Goal: Check status: Check status

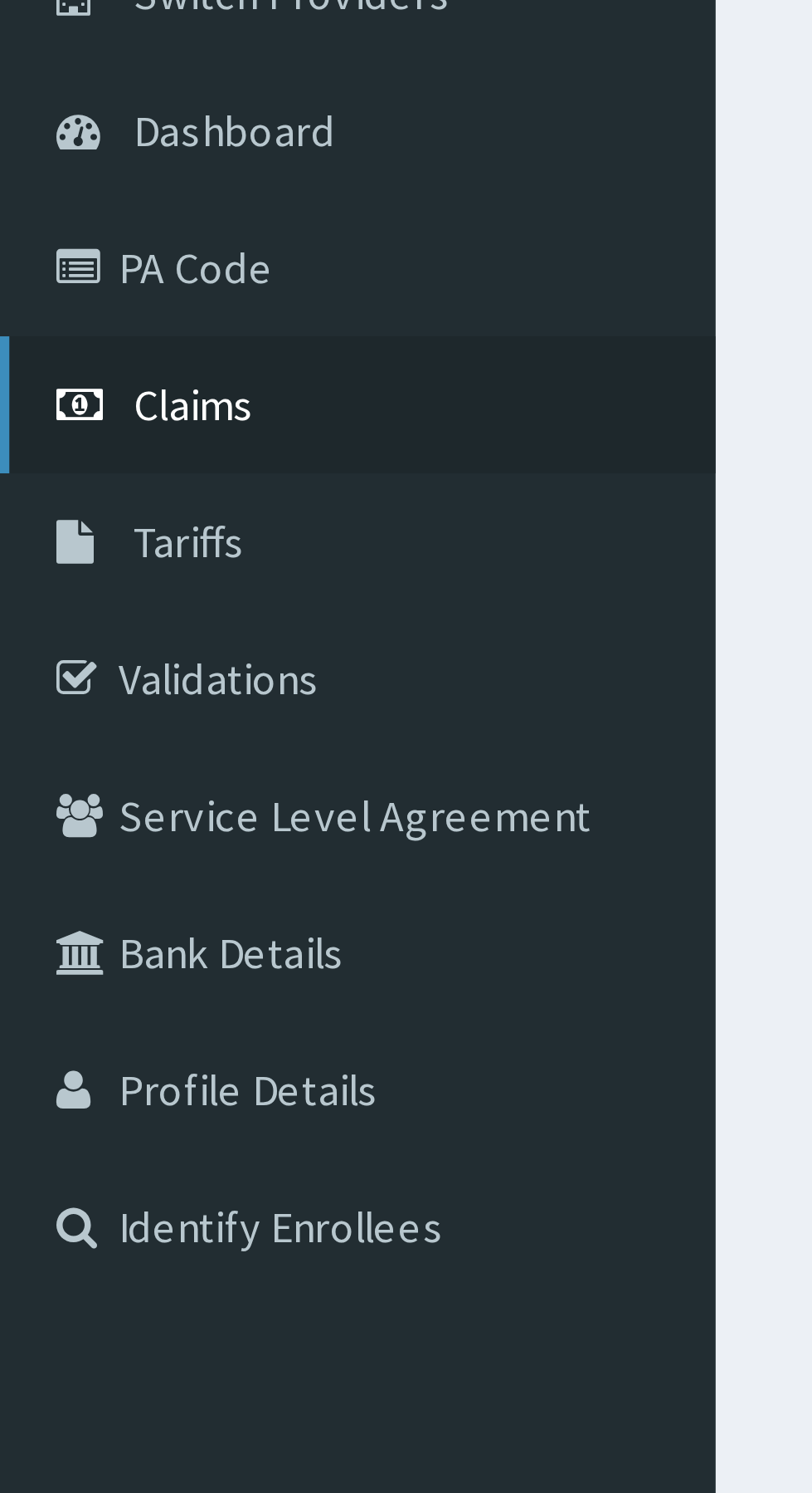
click at [60, 253] on span "Claims" at bounding box center [52, 254] width 33 height 15
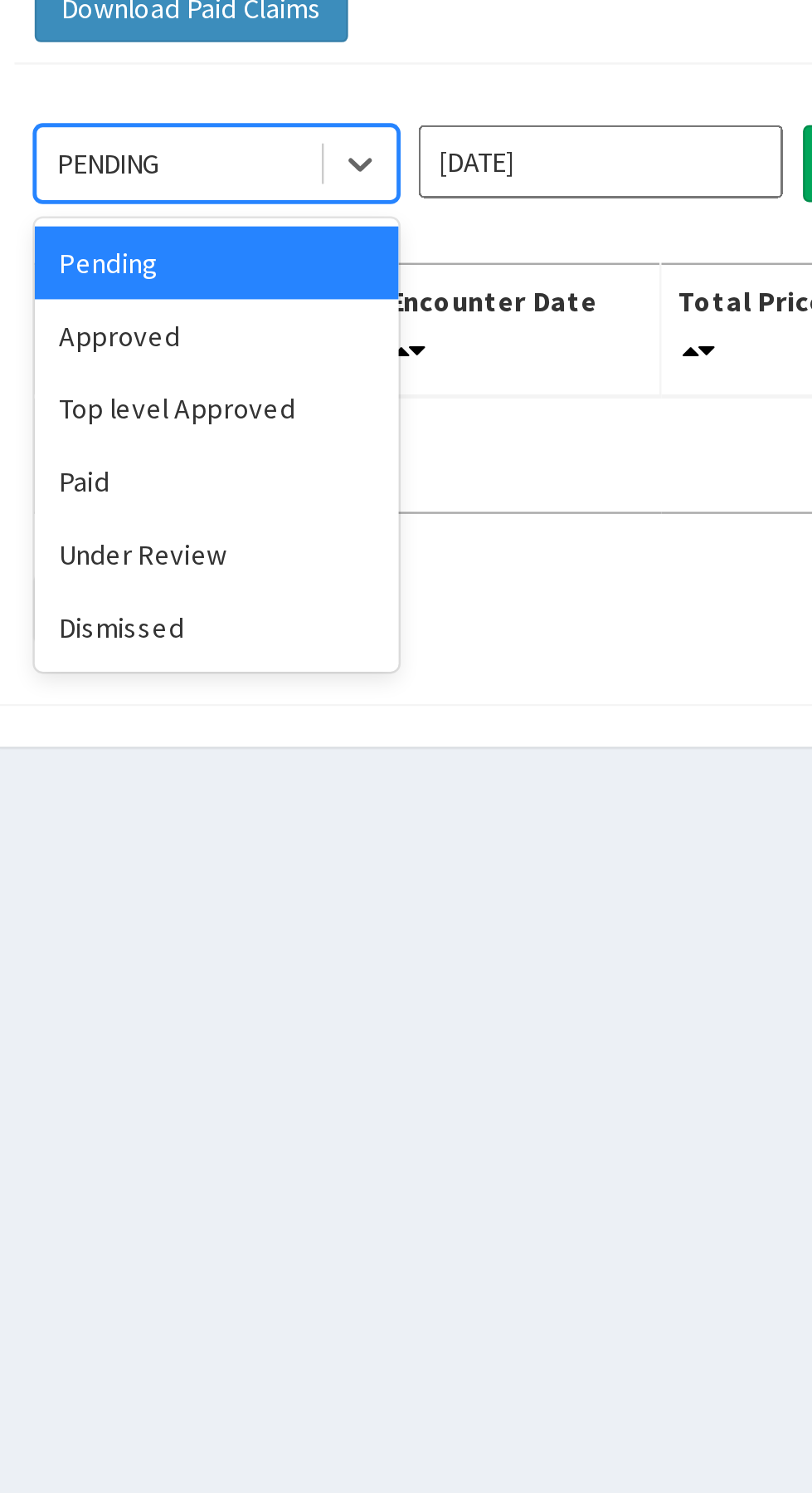
click at [296, 290] on div "Approved" at bounding box center [294, 286] width 150 height 30
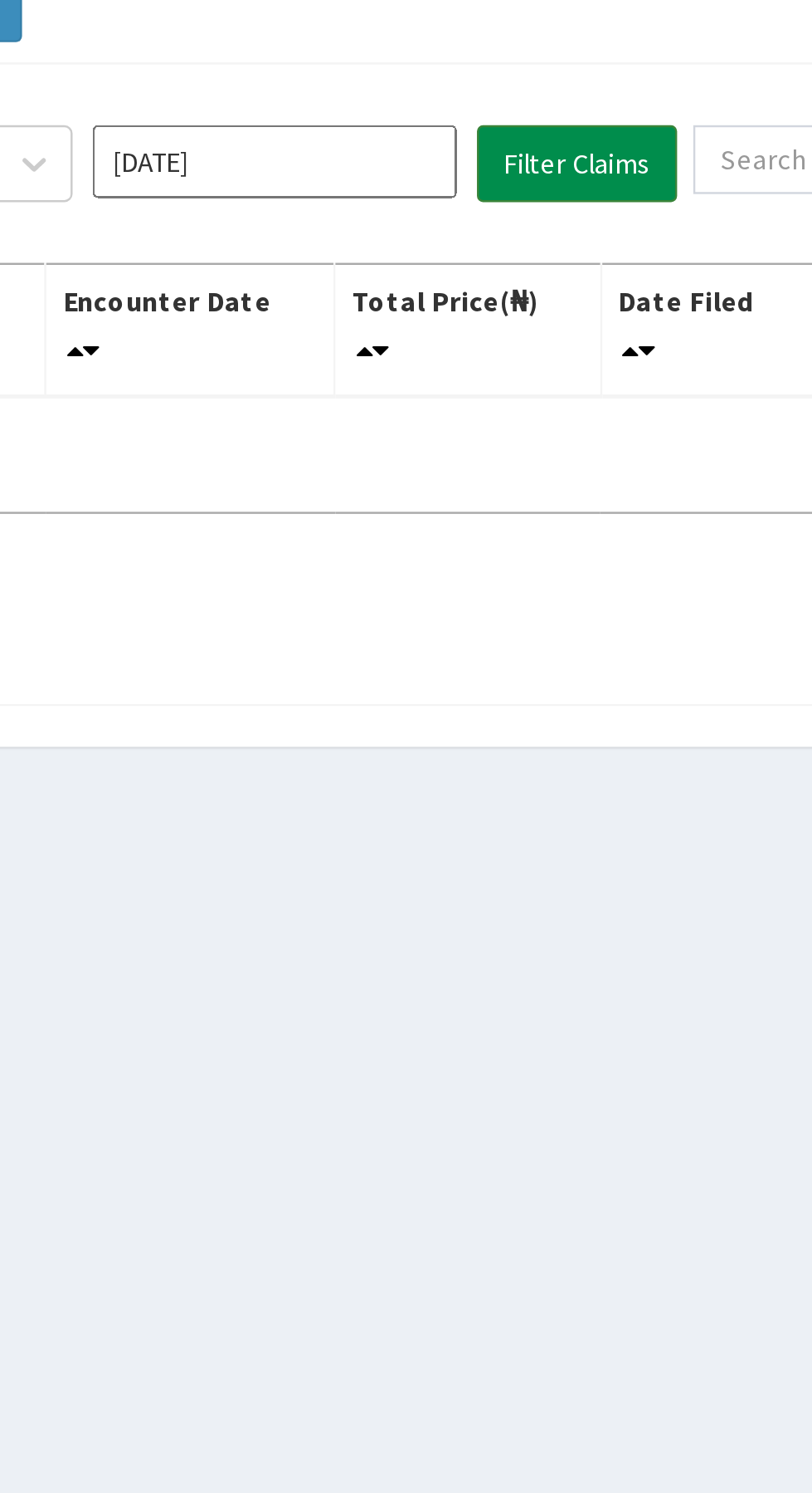
click at [582, 202] on button "Filter Claims" at bounding box center [576, 215] width 83 height 32
